Goal: Information Seeking & Learning: Learn about a topic

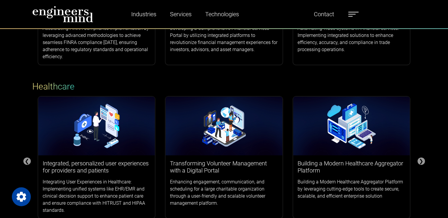
scroll to position [177, 0]
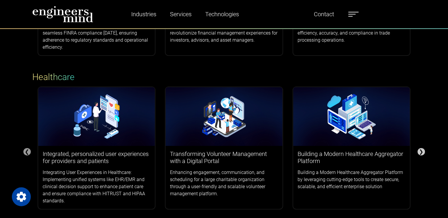
click at [424, 151] on div "❯" at bounding box center [420, 151] width 7 height 7
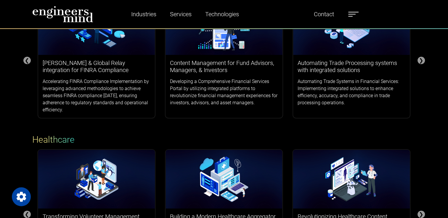
scroll to position [118, 0]
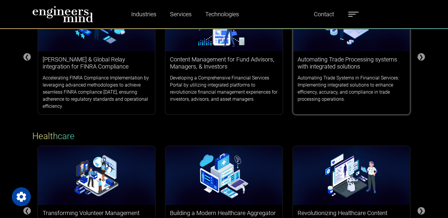
click at [357, 75] on p "Automating Trade Systems in Financial Services: Implementing integrated solutio…" at bounding box center [351, 89] width 108 height 28
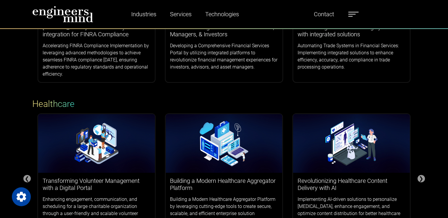
scroll to position [148, 0]
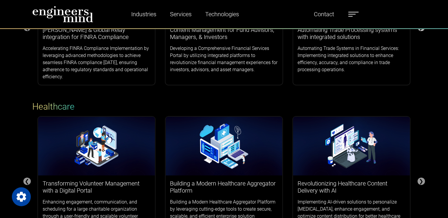
click at [421, 31] on div "❯" at bounding box center [420, 27] width 7 height 7
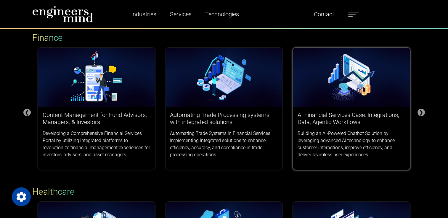
scroll to position [59, 0]
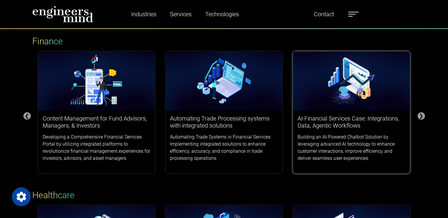
click at [353, 113] on div "AI-Financial Services Case: Integrations, Data, Agentic Workflows Building an A…" at bounding box center [351, 139] width 117 height 56
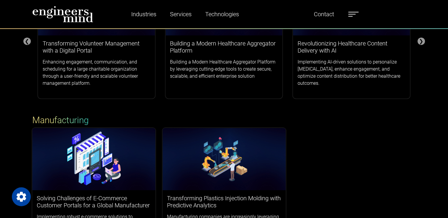
scroll to position [177, 0]
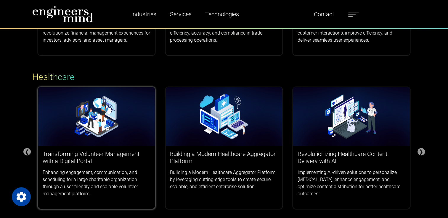
click at [86, 113] on img at bounding box center [96, 116] width 117 height 59
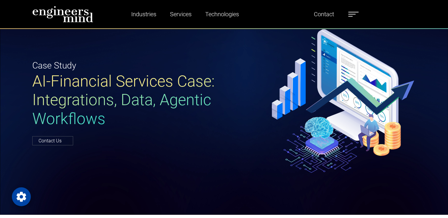
scroll to position [30, 0]
